Goal: Information Seeking & Learning: Learn about a topic

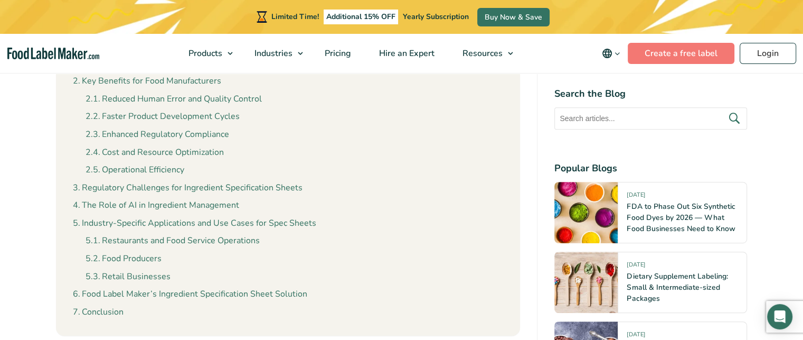
scroll to position [634, 0]
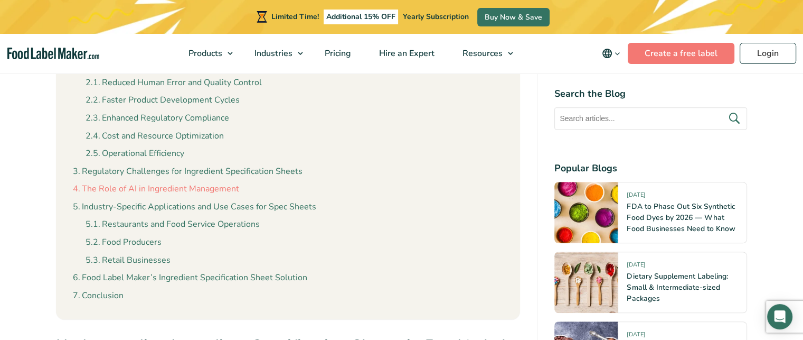
click at [196, 182] on link "The Role of AI in Ingredient Management" at bounding box center [156, 189] width 166 height 14
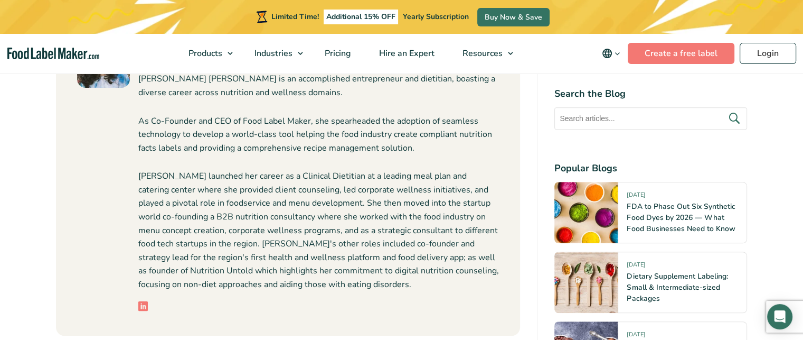
scroll to position [4748, 0]
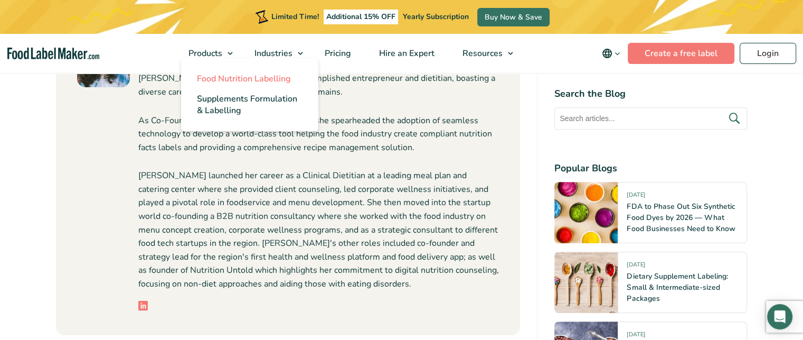
click at [220, 80] on span "Food Nutrition Labelling" at bounding box center [244, 79] width 94 height 12
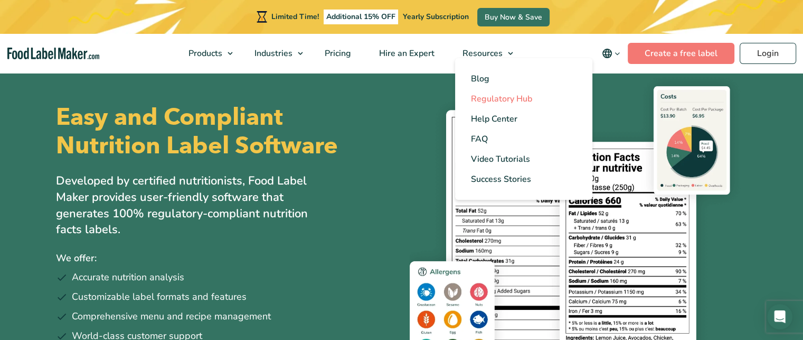
click at [490, 104] on span "Regulatory Hub" at bounding box center [501, 99] width 61 height 12
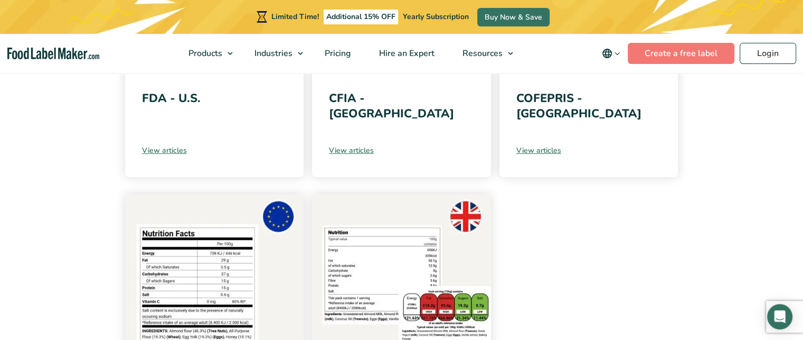
scroll to position [407, 0]
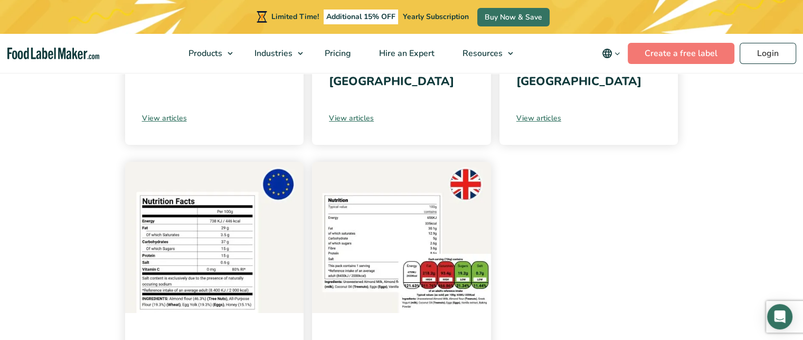
click at [164, 124] on div "FDA - U.S. View articles" at bounding box center [214, 88] width 179 height 114
click at [151, 120] on link "View articles" at bounding box center [214, 118] width 145 height 11
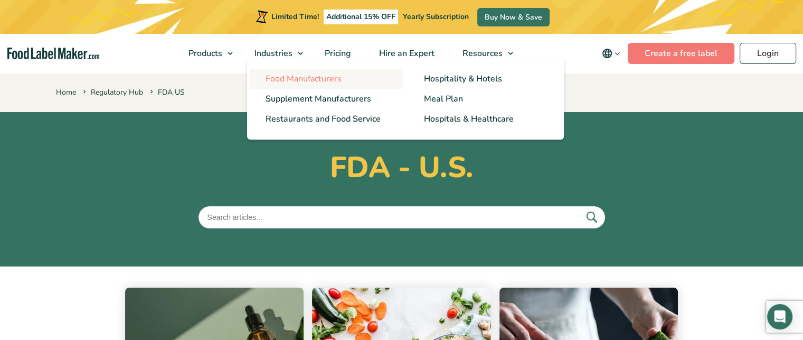
click at [298, 71] on link "Food Manufacturers" at bounding box center [326, 79] width 153 height 20
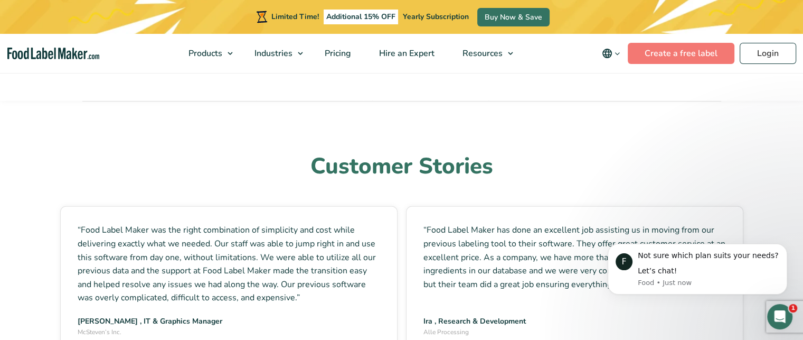
scroll to position [2724, 0]
